Goal: Task Accomplishment & Management: Complete application form

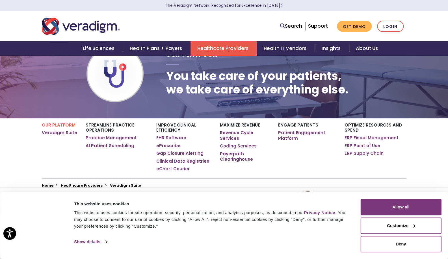
scroll to position [28, 0]
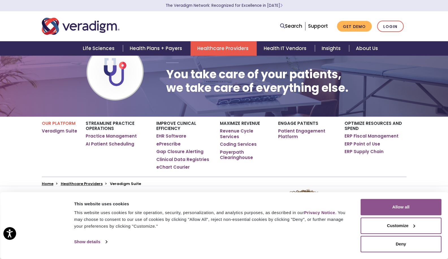
click at [394, 209] on button "Allow all" at bounding box center [400, 207] width 81 height 16
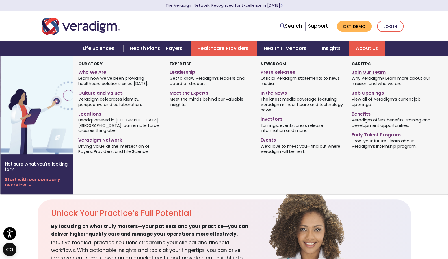
click at [363, 72] on link "Join Our Team" at bounding box center [392, 71] width 82 height 8
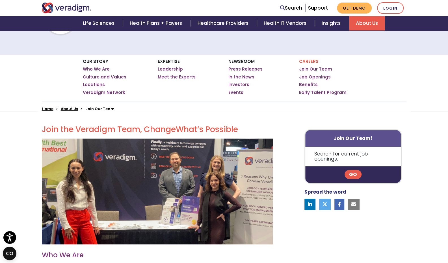
scroll to position [56, 0]
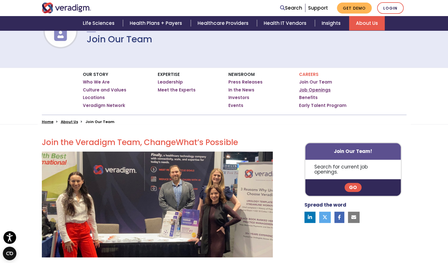
click at [311, 90] on link "Job Openings" at bounding box center [315, 90] width 32 height 6
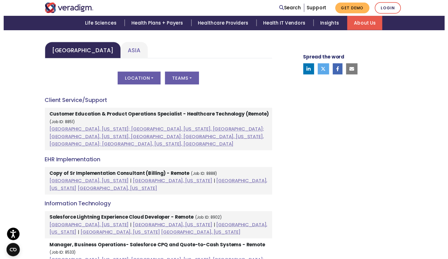
scroll to position [282, 0]
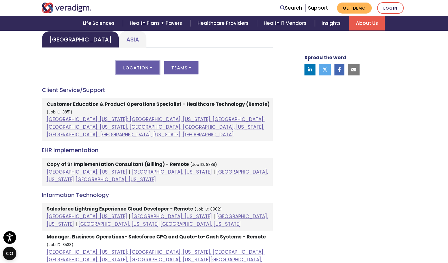
click at [151, 67] on button "Location" at bounding box center [137, 67] width 43 height 13
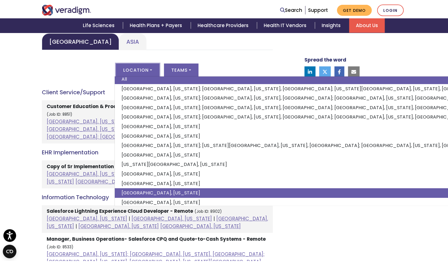
scroll to position [0, 0]
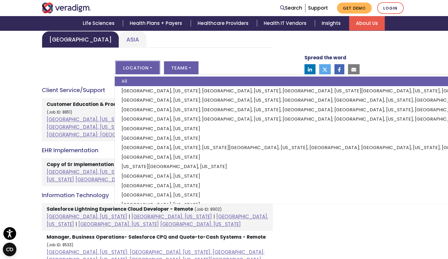
click at [74, 65] on div "Location All Albuquerque, New Mexico; Dallas, Texas, United States; Kansas City…" at bounding box center [157, 71] width 231 height 20
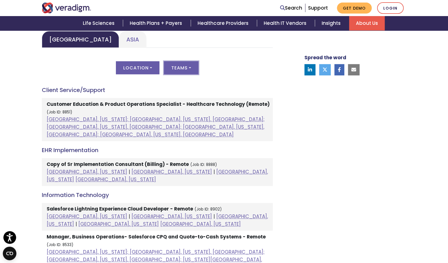
click at [190, 67] on button "Teams" at bounding box center [181, 67] width 34 height 13
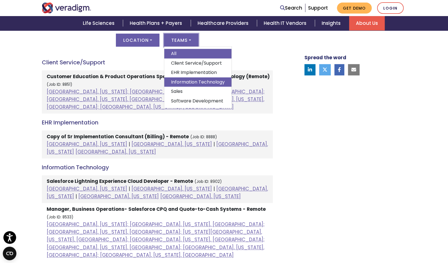
scroll to position [311, 0]
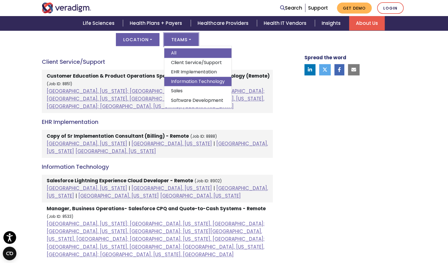
click at [182, 80] on link "Information Technology" at bounding box center [197, 82] width 67 height 10
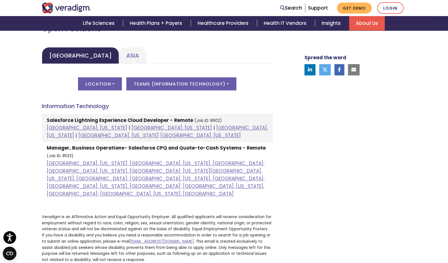
scroll to position [254, 0]
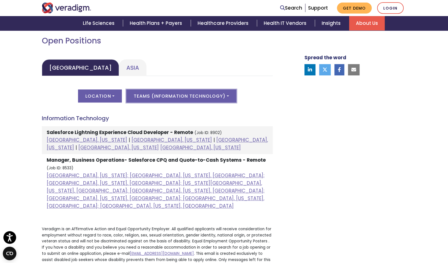
click at [227, 93] on button "Teams ( Information Technology )" at bounding box center [181, 96] width 110 height 13
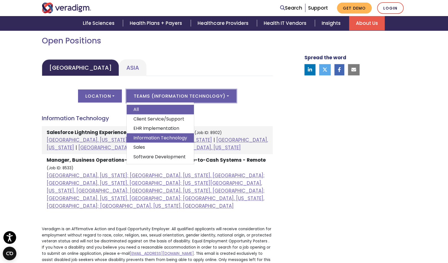
click at [169, 112] on link "All" at bounding box center [160, 110] width 67 height 10
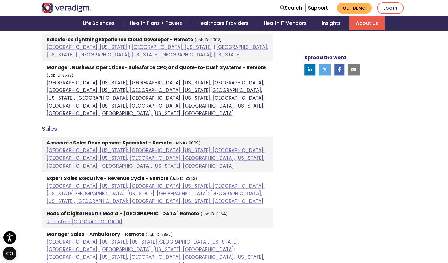
scroll to position [311, 0]
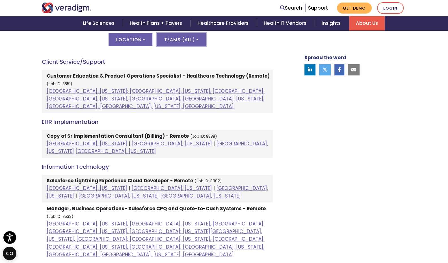
click at [198, 38] on button "Teams ( All )" at bounding box center [181, 39] width 49 height 13
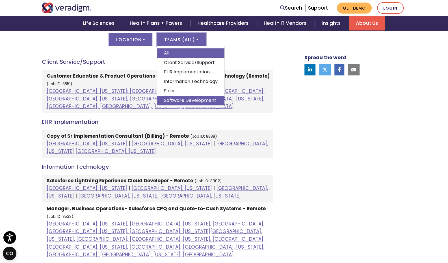
click at [183, 99] on link "Software Development" at bounding box center [190, 101] width 67 height 10
